Goal: Task Accomplishment & Management: Manage account settings

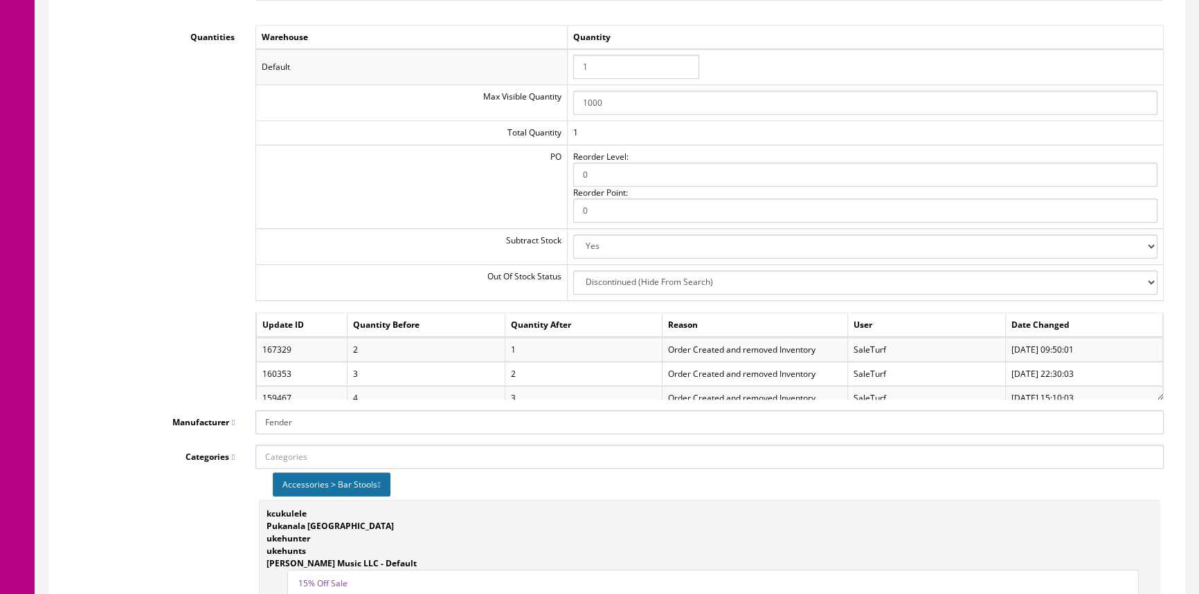
click at [237, 237] on div "Quantities Warehouse Quantity Default 1 Max Visible Quantity 1000 Total Quantit…" at bounding box center [617, 212] width 1114 height 375
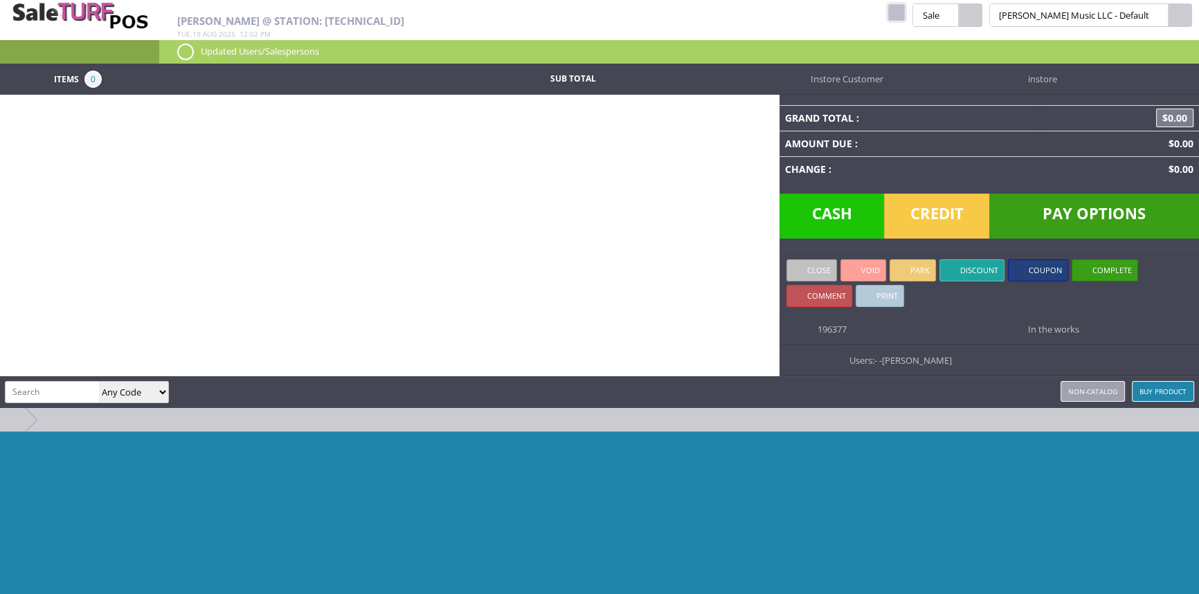
click at [905, 15] on link at bounding box center [896, 12] width 18 height 18
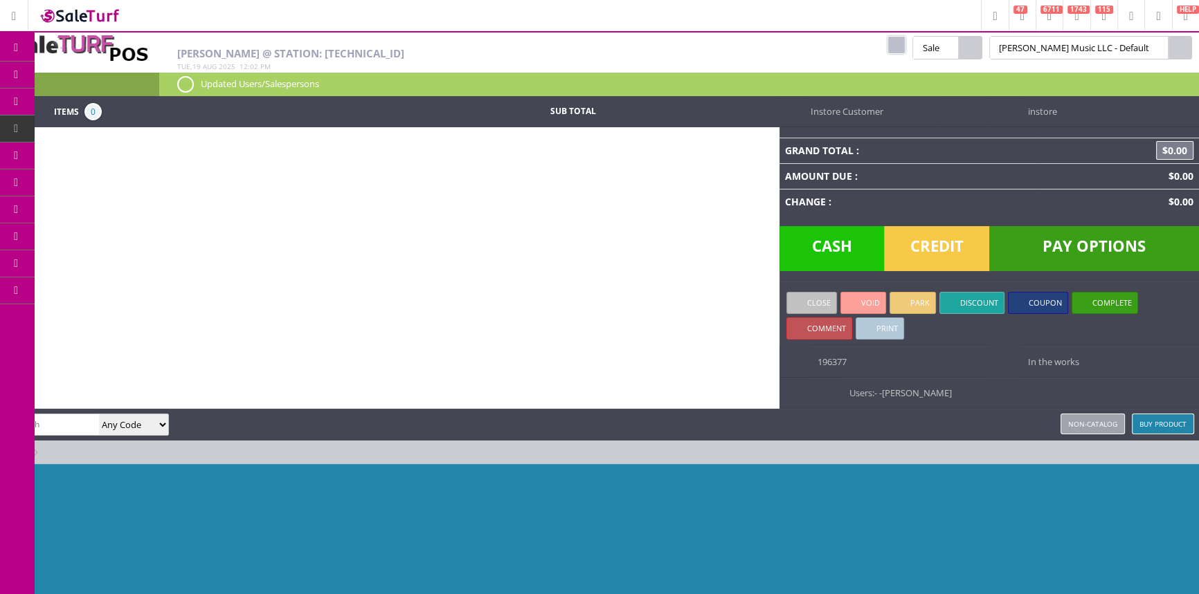
click at [92, 152] on span "Order List" at bounding box center [102, 156] width 41 height 12
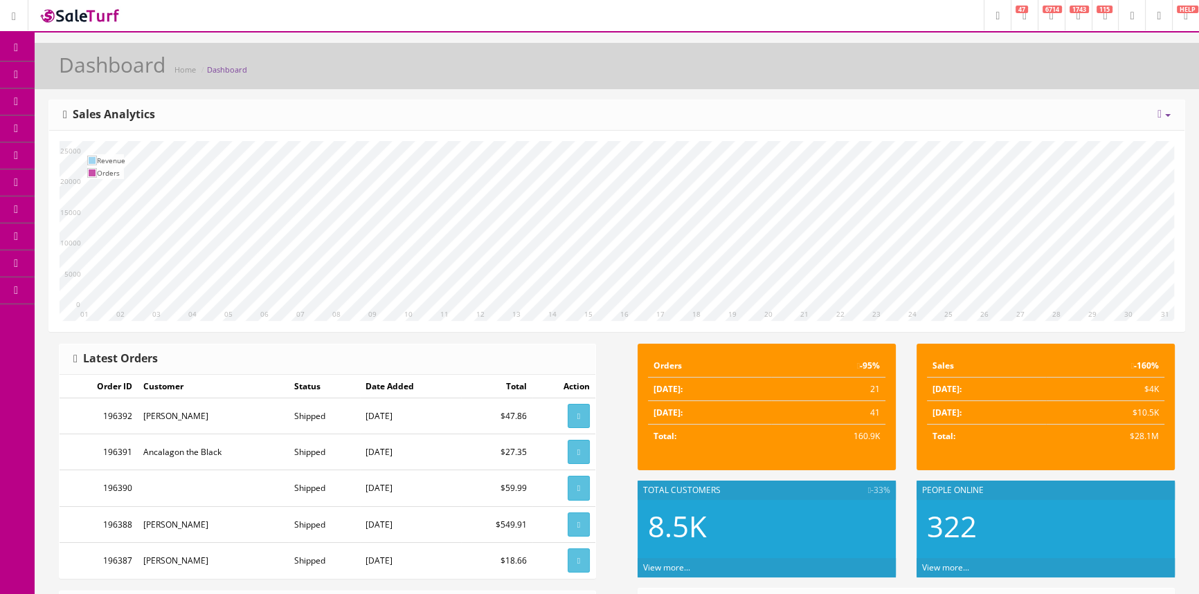
click at [78, 154] on icon at bounding box center [73, 154] width 15 height 11
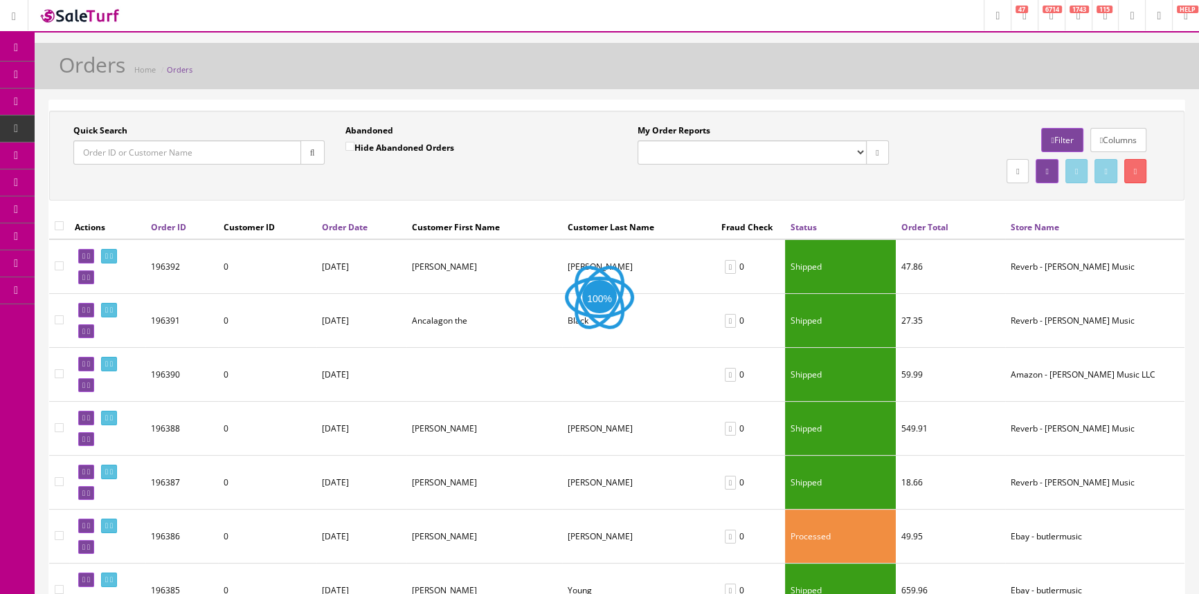
click at [140, 158] on input "Quick Search" at bounding box center [187, 152] width 228 height 24
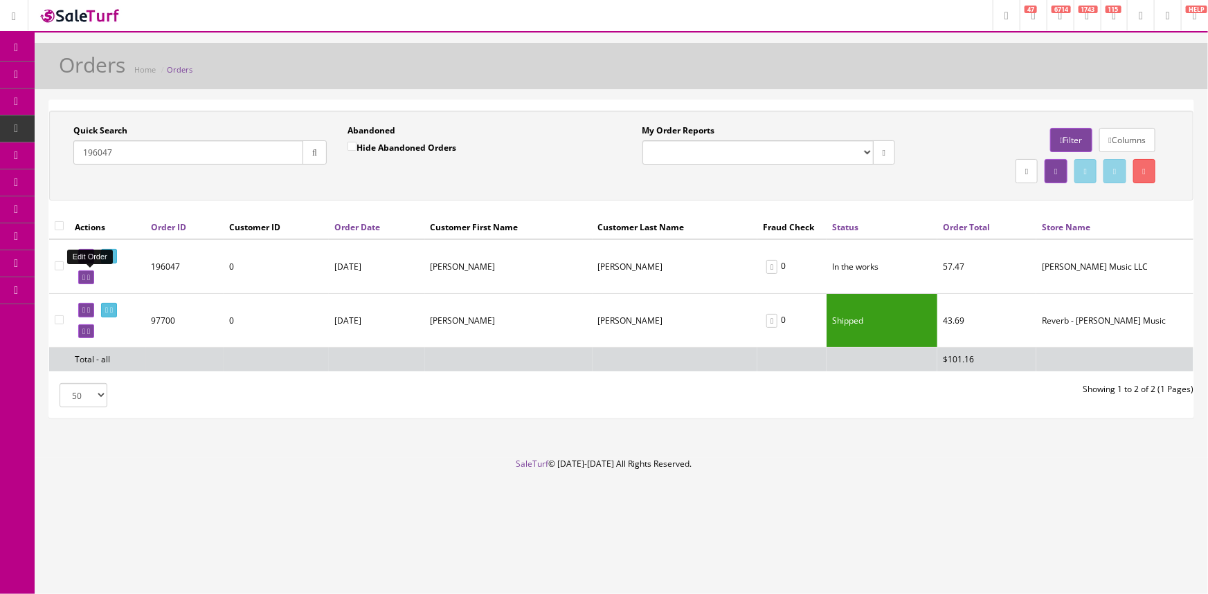
type input "196047"
click at [85, 274] on icon at bounding box center [83, 278] width 3 height 8
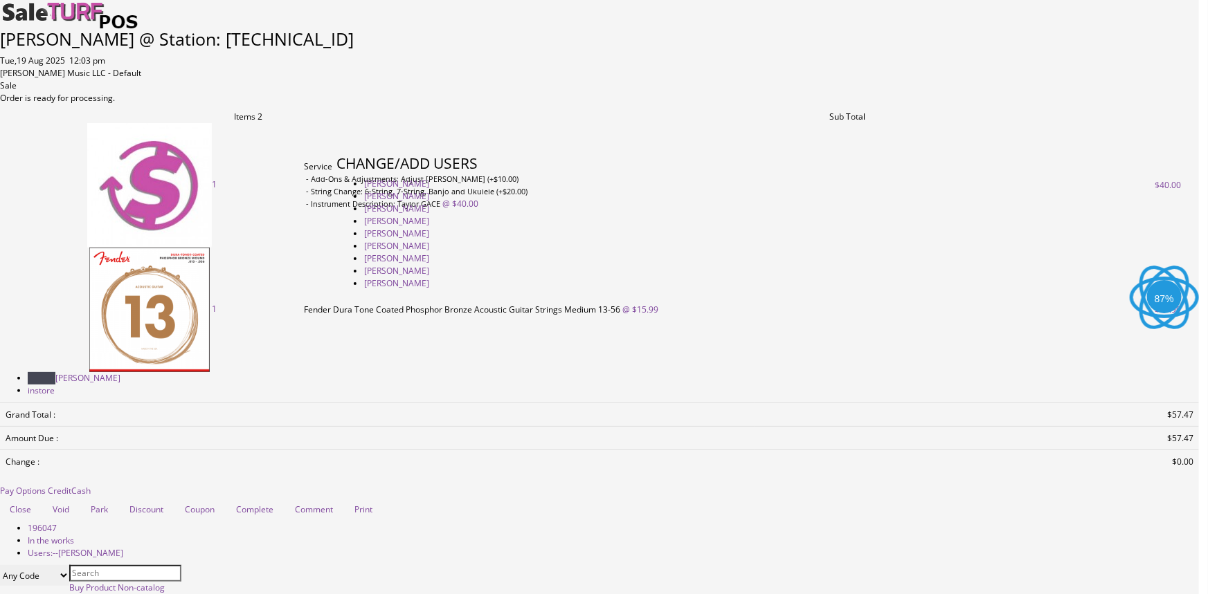
type input "[PERSON_NAME]"
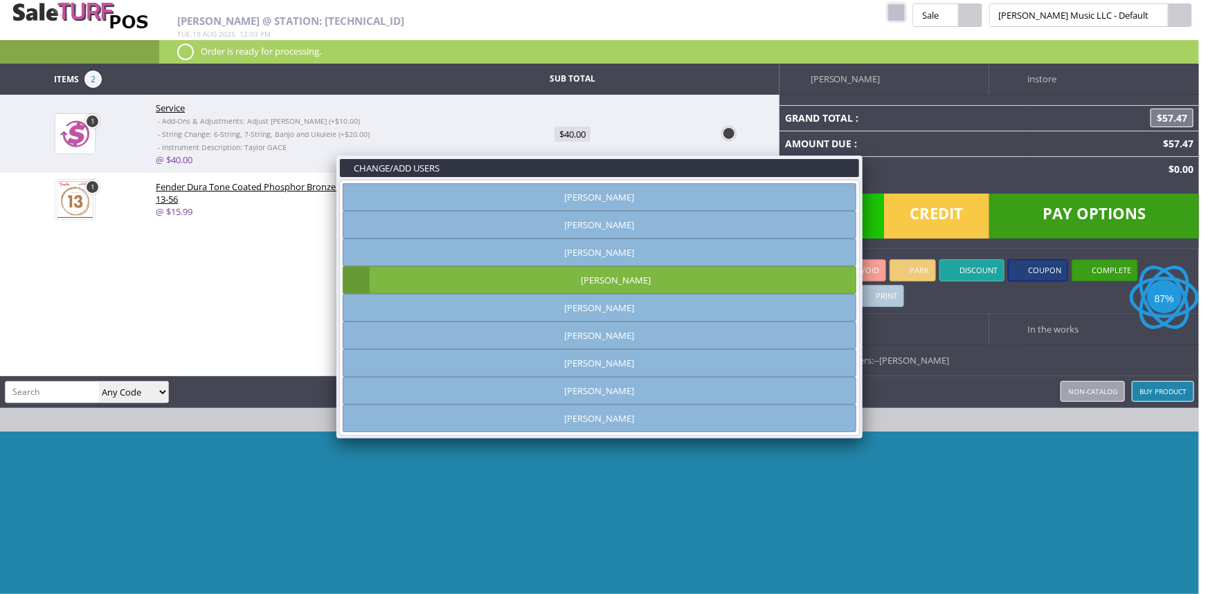
click at [857, 151] on link at bounding box center [862, 155] width 25 height 25
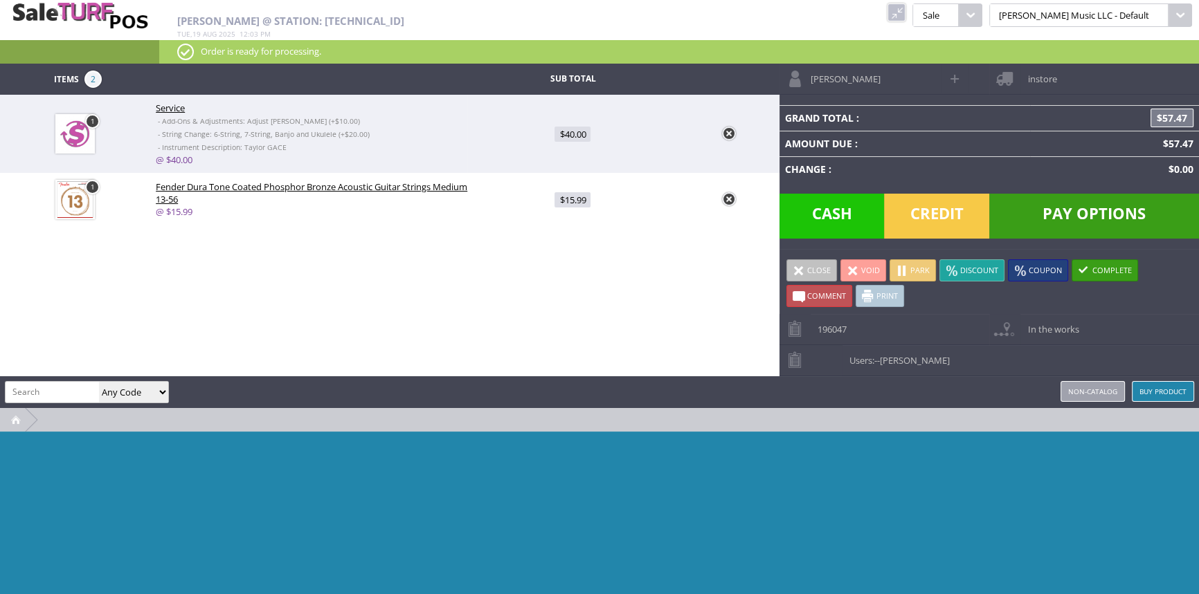
click at [946, 197] on span "Credit" at bounding box center [936, 216] width 105 height 45
